Goal: Transaction & Acquisition: Purchase product/service

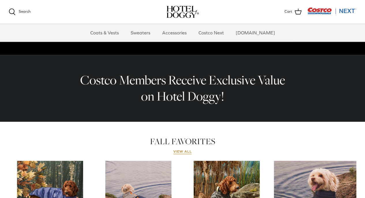
scroll to position [262, 0]
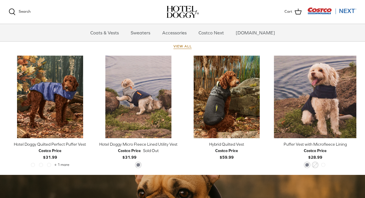
click at [88, 99] on icon "Right" at bounding box center [86, 96] width 7 height 7
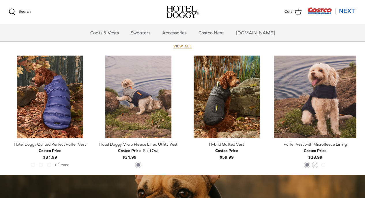
click at [88, 99] on icon "Right" at bounding box center [86, 96] width 7 height 7
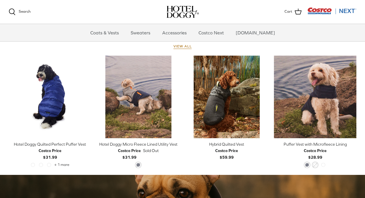
click at [88, 99] on icon "Right" at bounding box center [86, 96] width 7 height 7
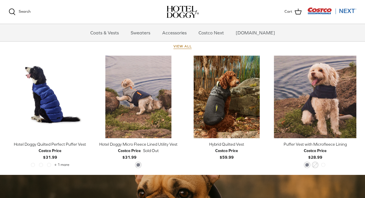
click at [88, 99] on icon "Right" at bounding box center [86, 96] width 7 height 7
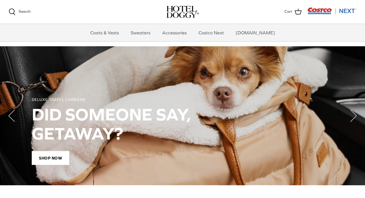
scroll to position [398, 0]
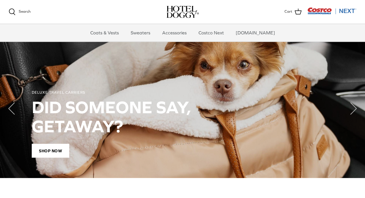
click at [53, 148] on span "Shop Now" at bounding box center [51, 150] width 38 height 14
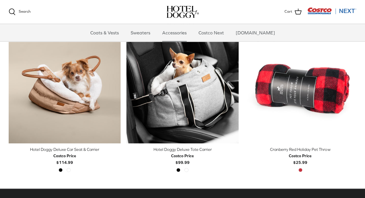
scroll to position [147, 0]
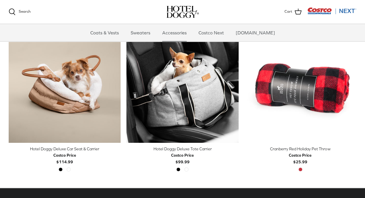
click at [114, 88] on icon "Right" at bounding box center [116, 86] width 7 height 7
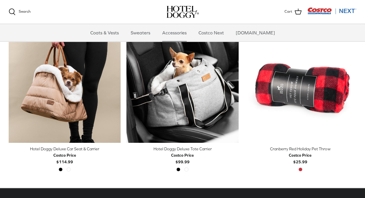
click at [114, 88] on icon "Right" at bounding box center [116, 86] width 7 height 7
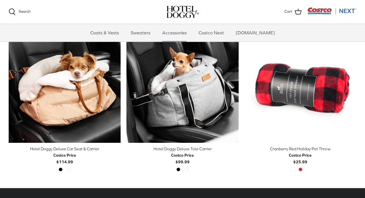
click at [114, 88] on icon "Right" at bounding box center [116, 86] width 7 height 7
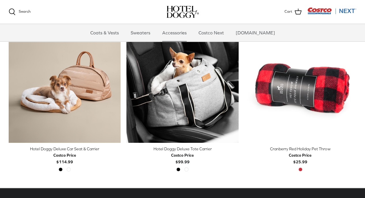
click at [114, 88] on icon "Right" at bounding box center [116, 86] width 7 height 7
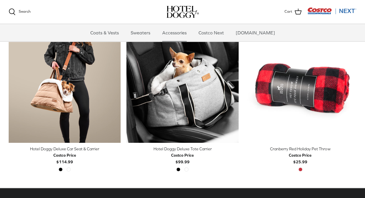
click at [114, 88] on icon "Right" at bounding box center [116, 86] width 7 height 7
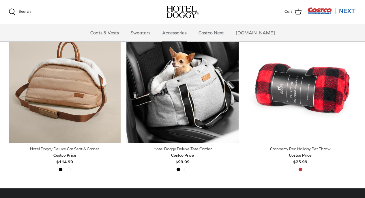
click at [114, 88] on icon "Right" at bounding box center [116, 86] width 7 height 7
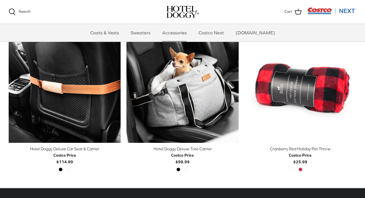
click at [114, 88] on icon "Right" at bounding box center [116, 86] width 7 height 7
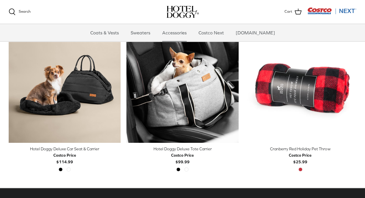
click at [114, 88] on icon "Right" at bounding box center [116, 86] width 7 height 7
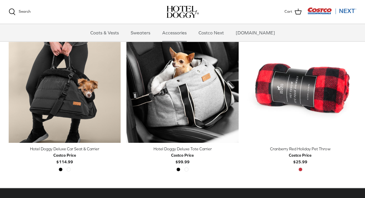
click at [233, 88] on polyline "Previous" at bounding box center [234, 86] width 2 height 3
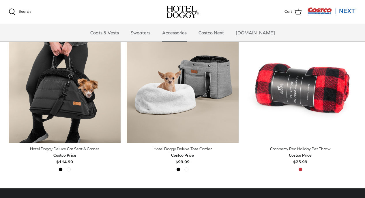
click at [233, 88] on polyline "Previous" at bounding box center [234, 86] width 2 height 3
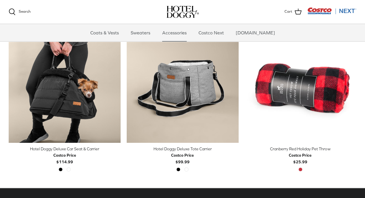
click at [233, 88] on polyline "Previous" at bounding box center [234, 86] width 2 height 3
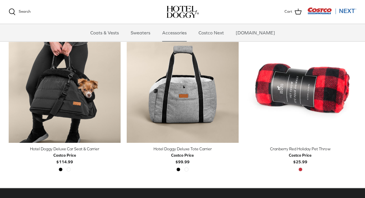
click at [233, 88] on polyline "Previous" at bounding box center [234, 86] width 2 height 3
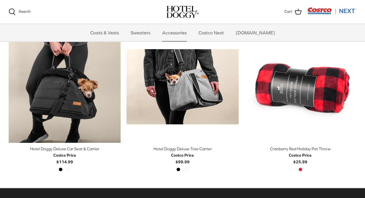
click at [233, 88] on polyline "Previous" at bounding box center [234, 86] width 2 height 3
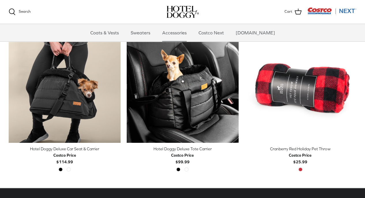
click at [233, 88] on polyline "Previous" at bounding box center [234, 86] width 2 height 3
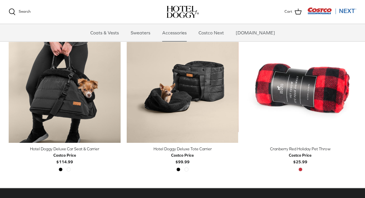
click at [233, 88] on polyline "Previous" at bounding box center [234, 86] width 2 height 3
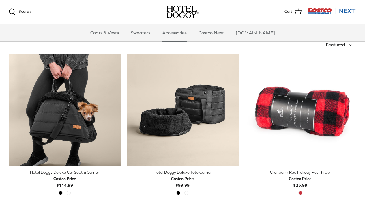
scroll to position [0, 0]
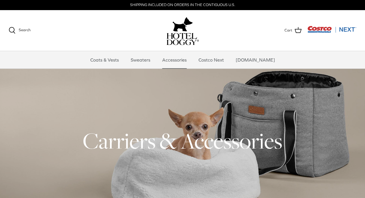
click at [156, 62] on link "Sweaters" at bounding box center [141, 59] width 30 height 17
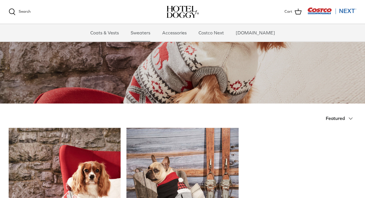
scroll to position [50, 0]
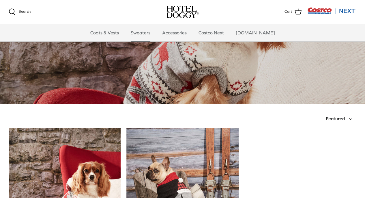
click at [122, 34] on link "Coats & Vests" at bounding box center [104, 32] width 39 height 17
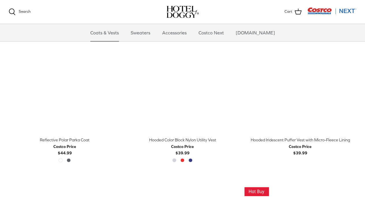
scroll to position [441, 0]
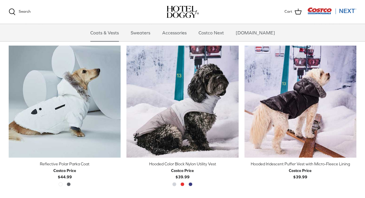
click at [117, 101] on polyline "Previous" at bounding box center [116, 101] width 2 height 3
